Goal: Entertainment & Leisure: Consume media (video, audio)

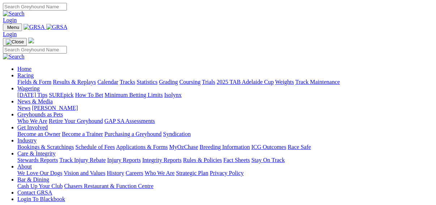
click at [22, 79] on link "Fields & Form" at bounding box center [34, 82] width 34 height 6
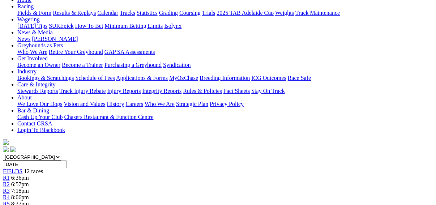
scroll to position [87, 0]
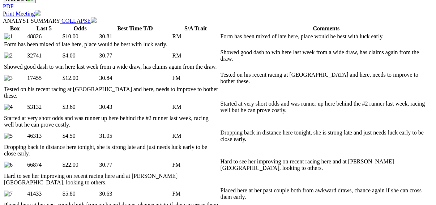
scroll to position [376, 0]
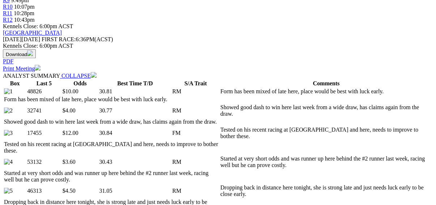
scroll to position [289, 0]
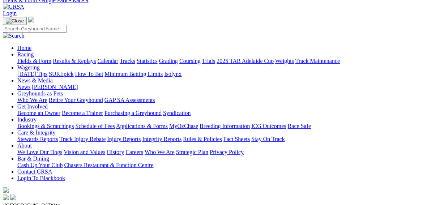
scroll to position [29, 0]
